Goal: Transaction & Acquisition: Obtain resource

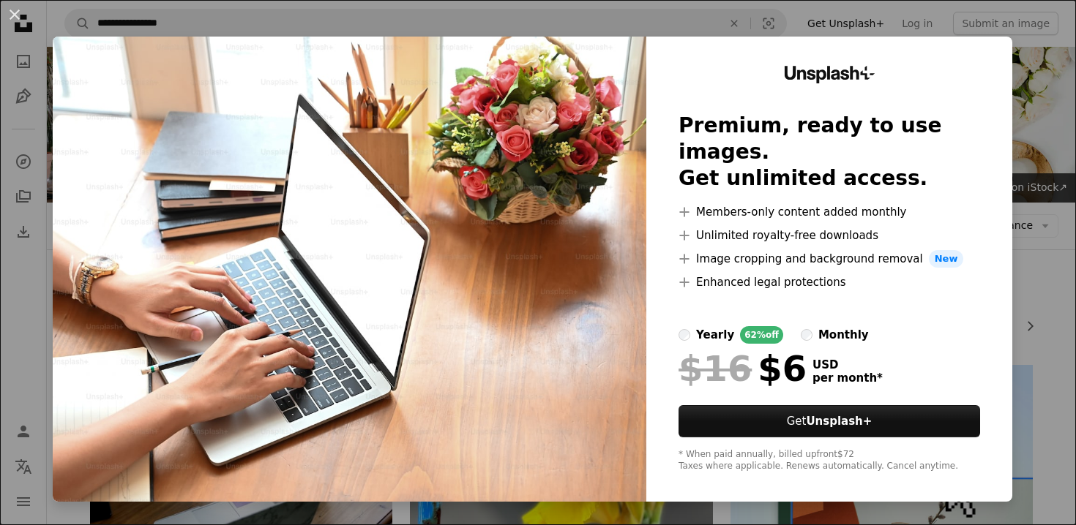
scroll to position [1338, 0]
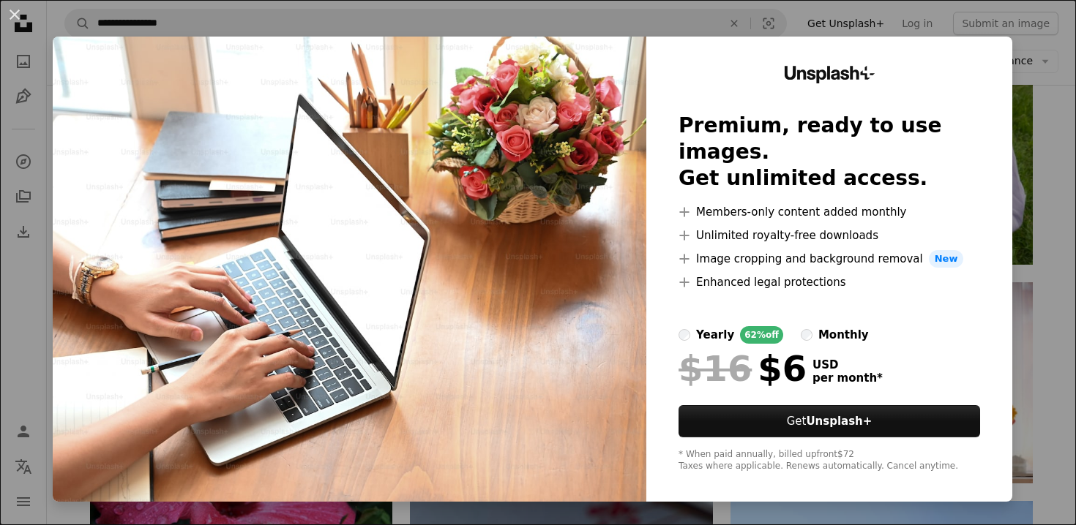
click at [1035, 39] on div "An X shape Unsplash+ Premium, ready to use images. Get unlimited access. A plus…" at bounding box center [538, 262] width 1076 height 525
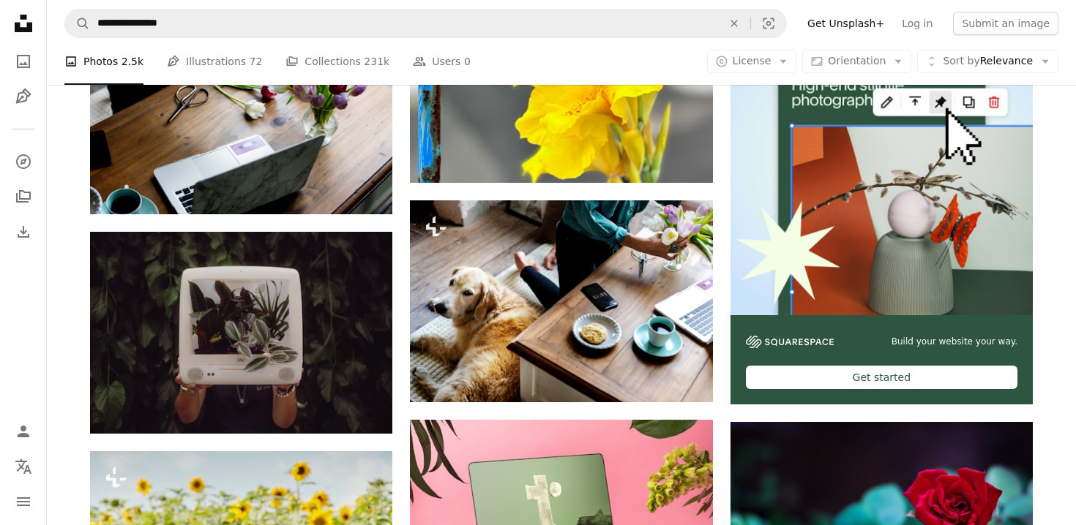
scroll to position [305, 0]
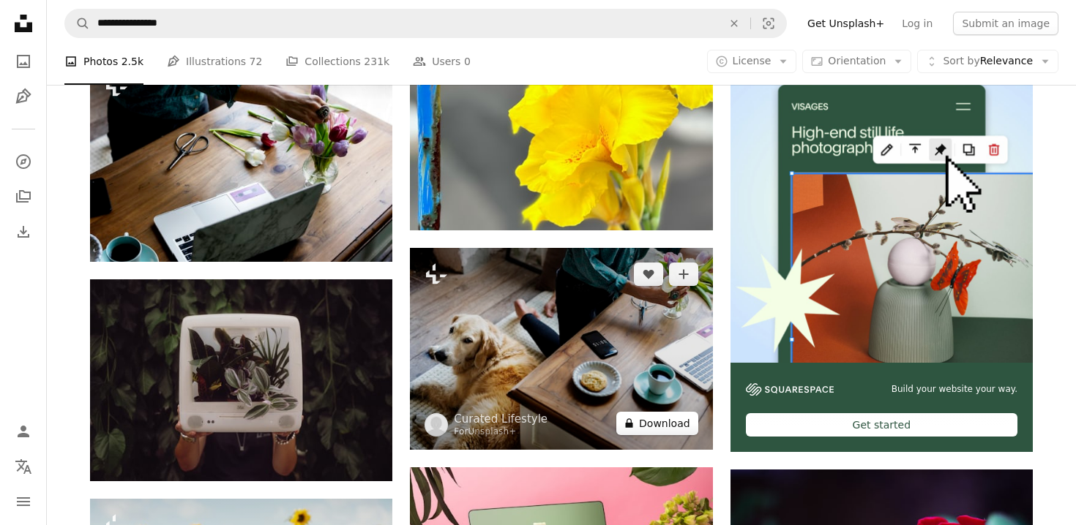
click at [662, 422] on button "A lock Download" at bounding box center [657, 423] width 82 height 23
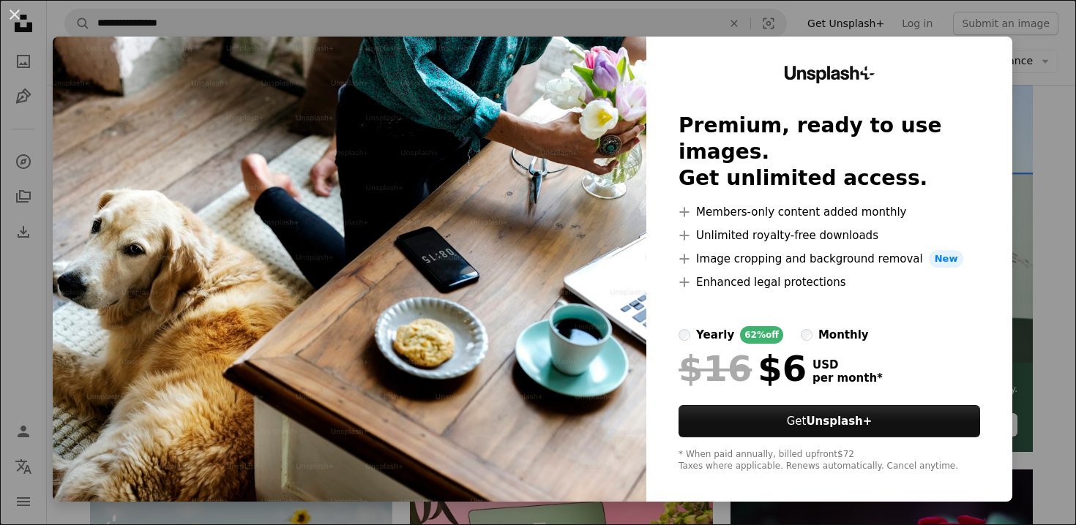
click at [1047, 46] on div "An X shape Unsplash+ Premium, ready to use images. Get unlimited access. A plus…" at bounding box center [538, 262] width 1076 height 525
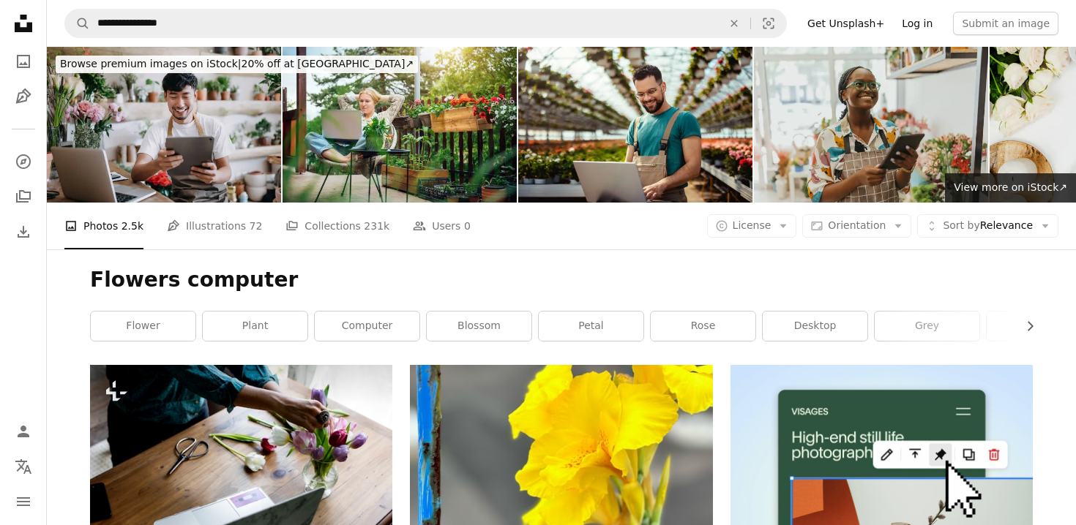
click at [923, 26] on link "Log in" at bounding box center [917, 23] width 48 height 23
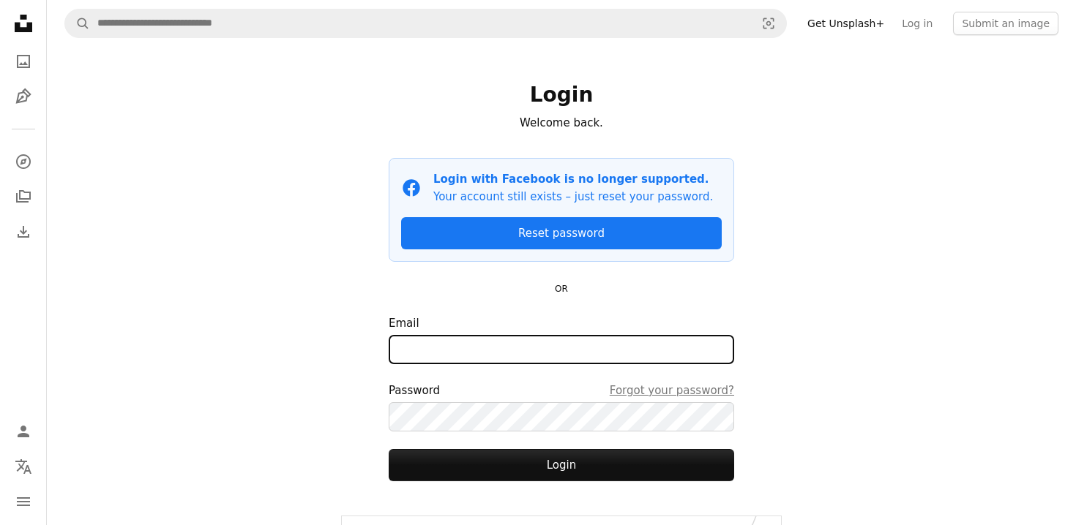
click at [528, 350] on input "Email" at bounding box center [561, 349] width 345 height 29
type input "**********"
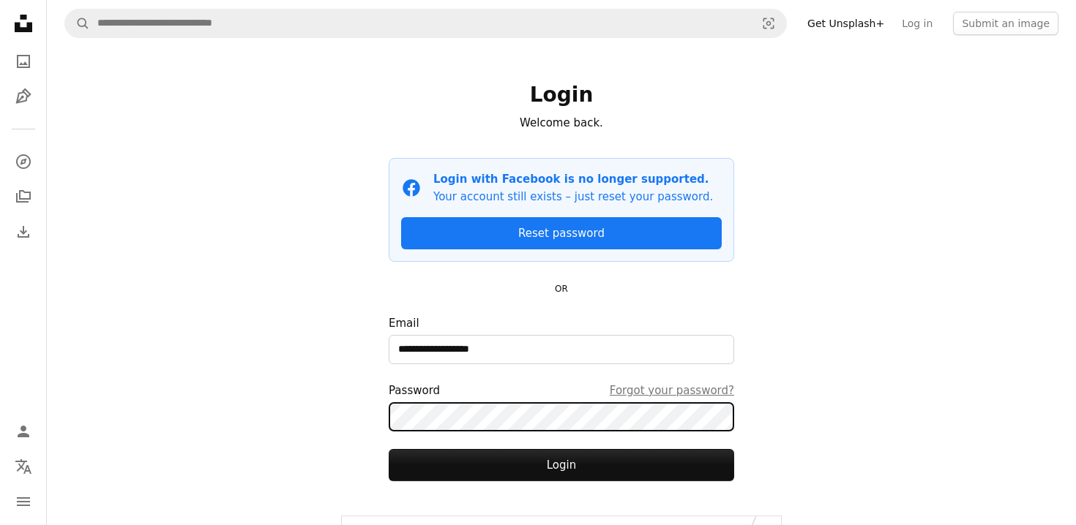
click at [389, 449] on button "Login" at bounding box center [561, 465] width 345 height 32
